Goal: Task Accomplishment & Management: Manage account settings

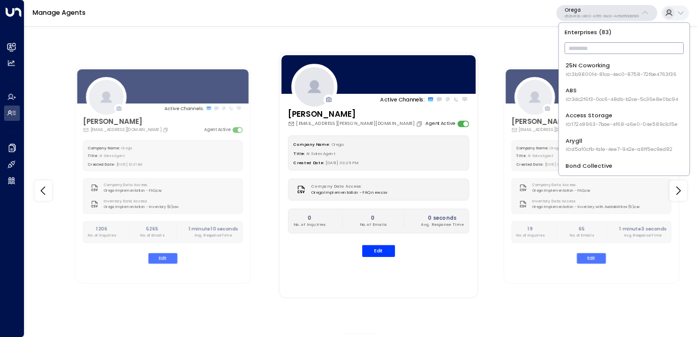
click at [601, 48] on input "text" at bounding box center [624, 48] width 119 height 17
type input "***"
click at [610, 118] on div "Venture X / Office Evolution - [US_STATE] ID: 55add3b1-1b83-41a7-91ae-b657300f4…" at bounding box center [628, 119] width 125 height 17
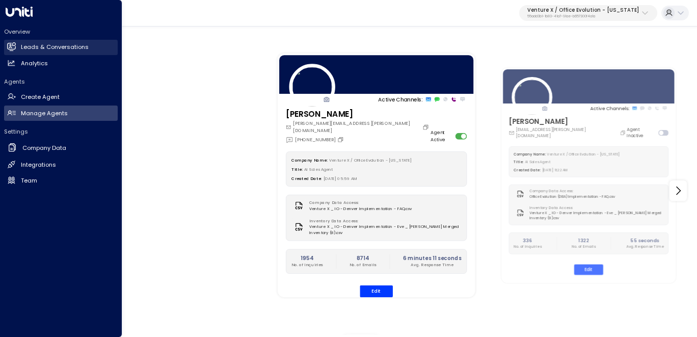
click at [49, 46] on h2 "Leads & Conversations" at bounding box center [55, 47] width 68 height 9
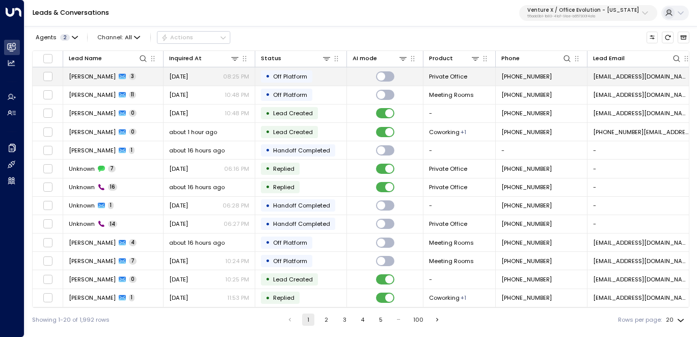
click at [91, 77] on span "[PERSON_NAME]" at bounding box center [92, 76] width 47 height 8
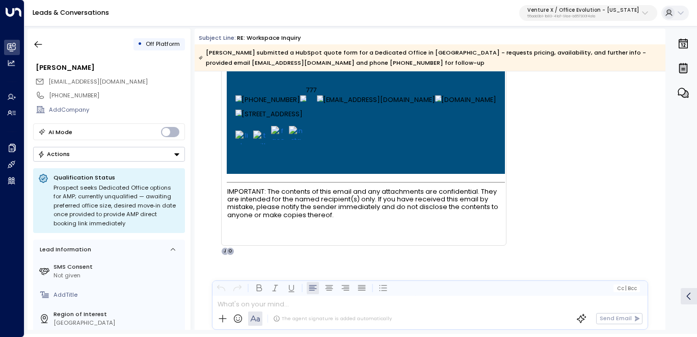
scroll to position [1318, 0]
click at [38, 44] on icon "button" at bounding box center [38, 44] width 10 height 10
